Goal: Ask a question

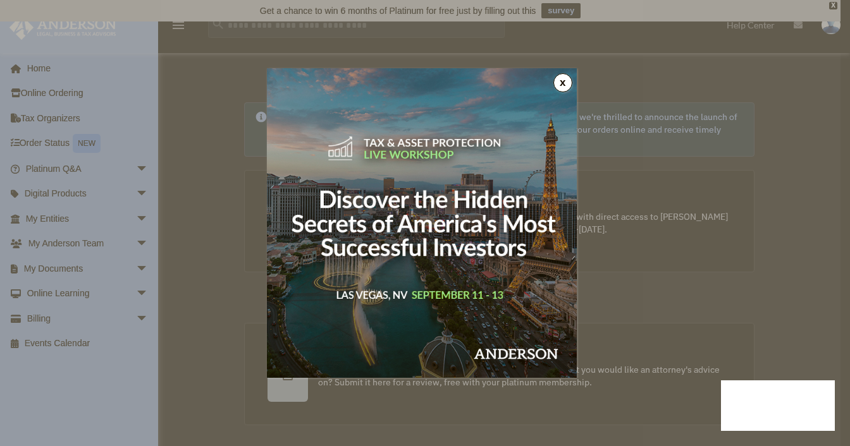
click at [562, 79] on button "x" at bounding box center [562, 82] width 19 height 19
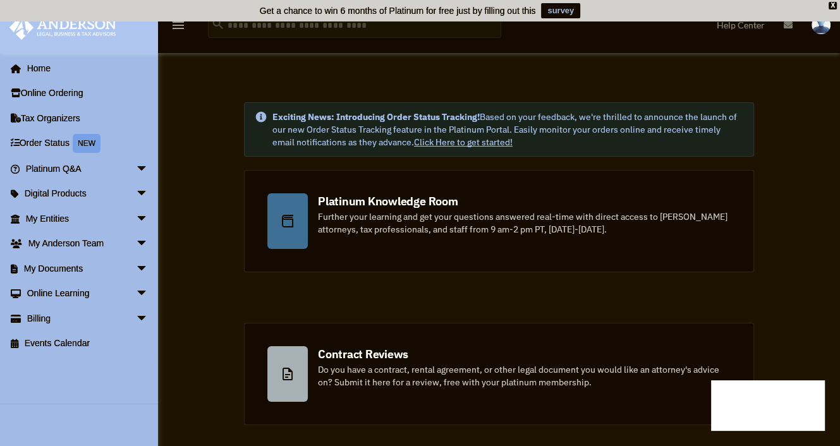
click at [556, 11] on link "survey" at bounding box center [560, 10] width 39 height 15
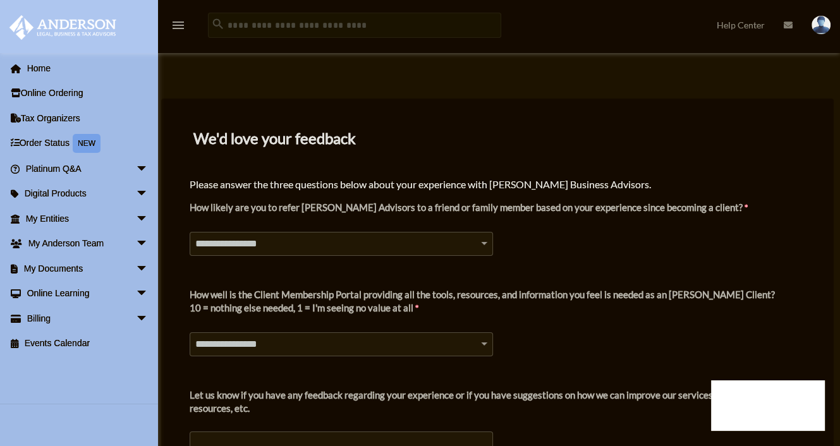
click at [486, 241] on select "**********" at bounding box center [342, 244] width 304 height 24
click at [77, 145] on div "NEW" at bounding box center [87, 143] width 28 height 19
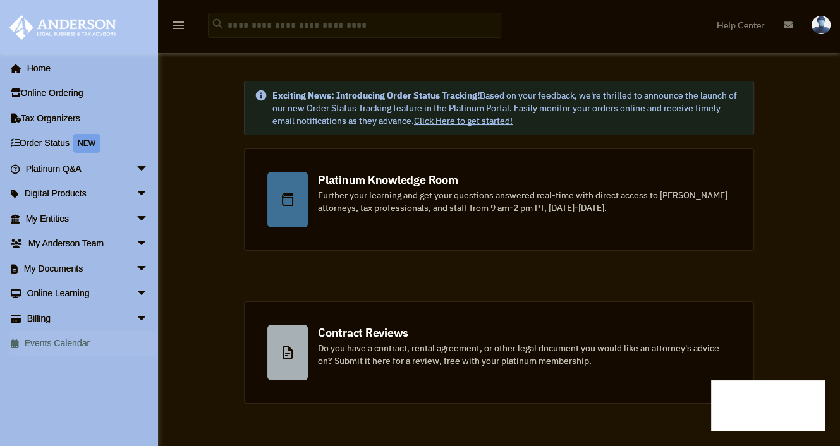
click at [76, 343] on link "Events Calendar" at bounding box center [88, 343] width 159 height 25
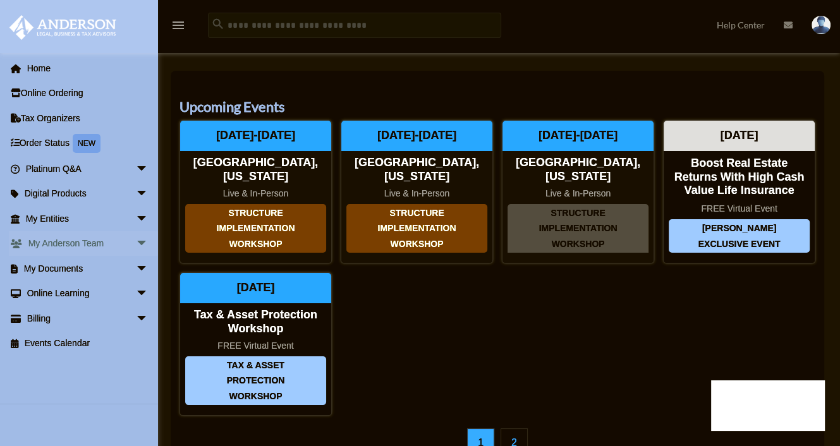
click at [99, 238] on link "My Anderson Team arrow_drop_down" at bounding box center [88, 243] width 159 height 25
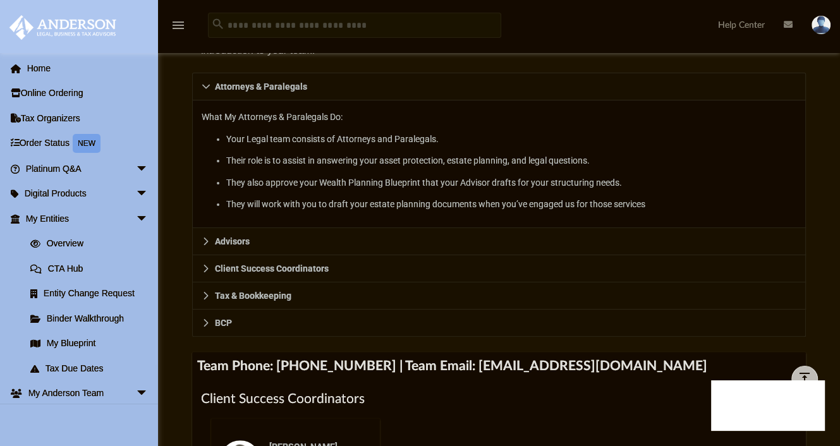
scroll to position [228, 0]
click at [68, 175] on link "Platinum Q&A arrow_drop_down" at bounding box center [88, 168] width 159 height 25
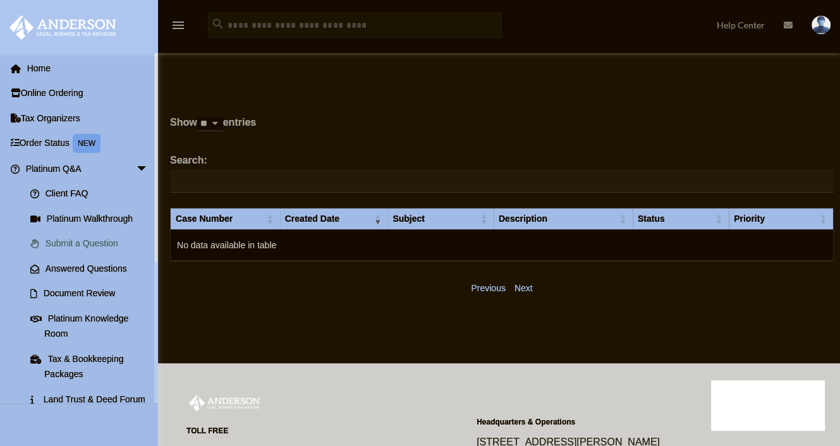
click at [78, 241] on link "Submit a Question" at bounding box center [93, 243] width 150 height 25
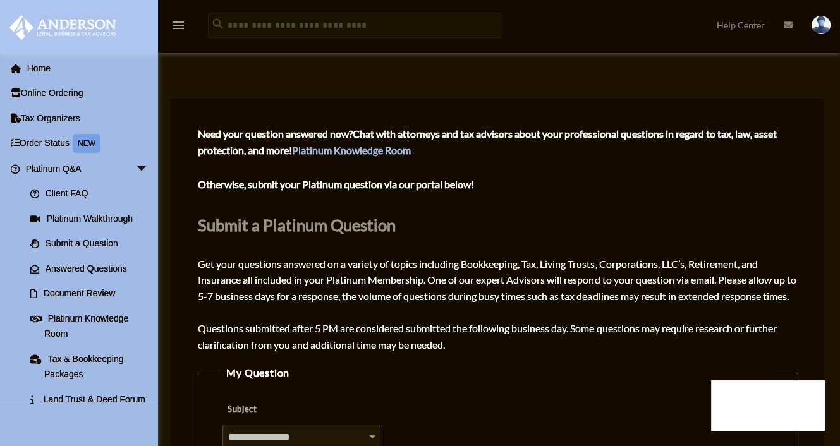
click at [78, 241] on link "Submit a Question" at bounding box center [90, 243] width 144 height 25
click at [352, 150] on link "Platinum Knowledge Room" at bounding box center [351, 150] width 119 height 12
